Goal: Browse casually: Explore the website without a specific task or goal

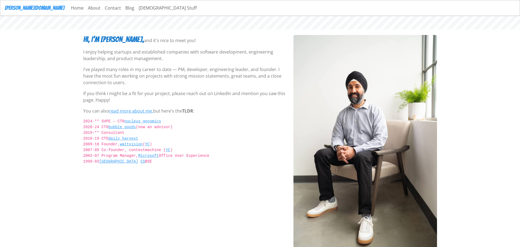
drag, startPoint x: 144, startPoint y: 50, endPoint x: 195, endPoint y: 55, distance: 51.0
click at [195, 55] on p "I enjoy helping startups and established companies with software development, e…" at bounding box center [185, 55] width 204 height 13
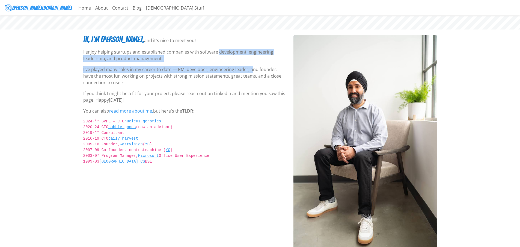
drag, startPoint x: 231, startPoint y: 61, endPoint x: 239, endPoint y: 67, distance: 9.9
click at [239, 67] on div "Hi, I’m [PERSON_NAME], and it's nice to meet you! I enjoy helping startups and …" at bounding box center [185, 147] width 210 height 225
click at [239, 67] on p "I've played many roles in my career to date — PM, developer, engineering leader…" at bounding box center [185, 76] width 204 height 20
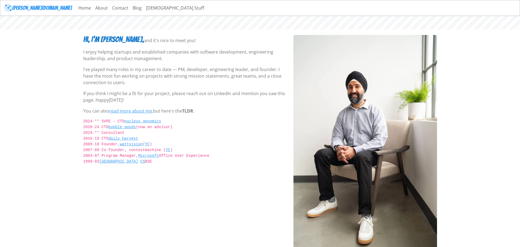
drag, startPoint x: 199, startPoint y: 75, endPoint x: 228, endPoint y: 82, distance: 29.9
click at [228, 82] on p "I've played many roles in my career to date — PM, developer, engineering leader…" at bounding box center [185, 76] width 204 height 20
drag, startPoint x: 228, startPoint y: 82, endPoint x: 145, endPoint y: 72, distance: 84.1
click at [149, 73] on p "I've played many roles in my career to date — PM, developer, engineering leader…" at bounding box center [185, 76] width 204 height 20
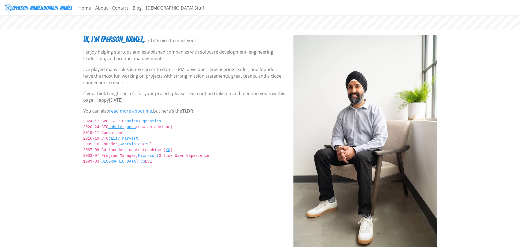
click at [145, 72] on p "I've played many roles in my career to date — PM, developer, engineering leader…" at bounding box center [185, 76] width 204 height 20
drag, startPoint x: 175, startPoint y: 80, endPoint x: 198, endPoint y: 86, distance: 23.6
click at [196, 86] on div "Hi, I’m [PERSON_NAME], and it's nice to meet you! I enjoy helping startups and …" at bounding box center [185, 147] width 210 height 225
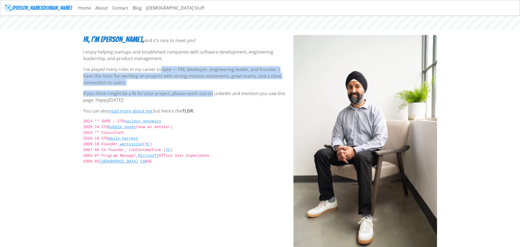
click at [198, 86] on div "Hi, I’m [PERSON_NAME], and it's nice to meet you! I enjoy helping startups and …" at bounding box center [185, 147] width 210 height 225
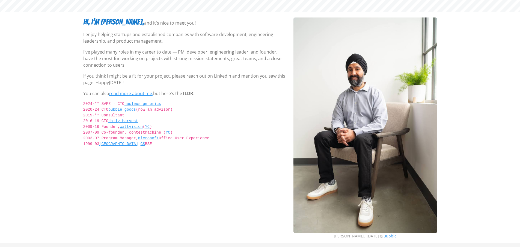
scroll to position [27, 0]
